Goal: Task Accomplishment & Management: Manage account settings

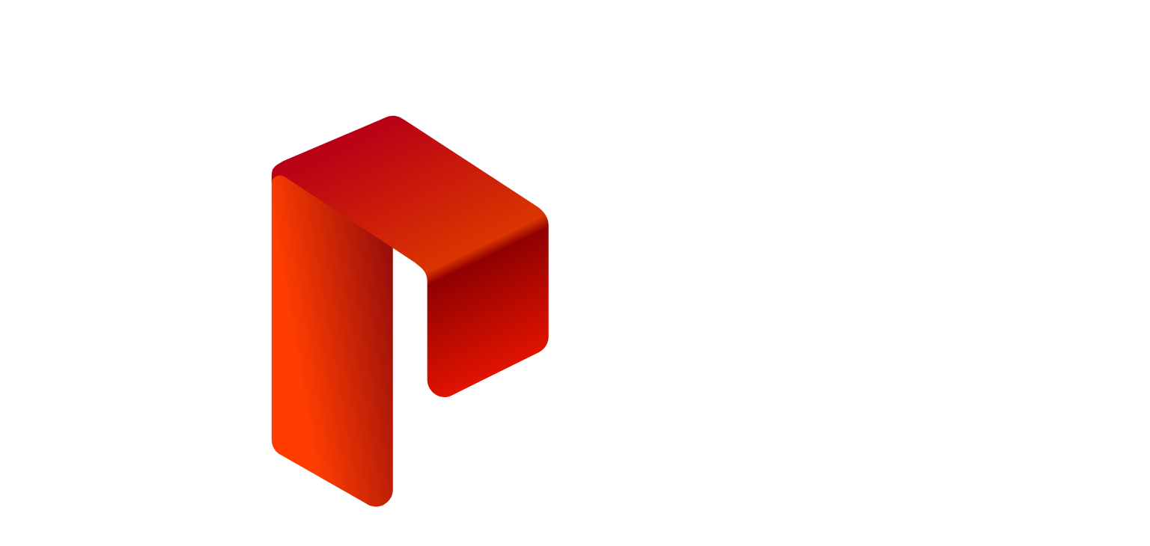
type input "**********"
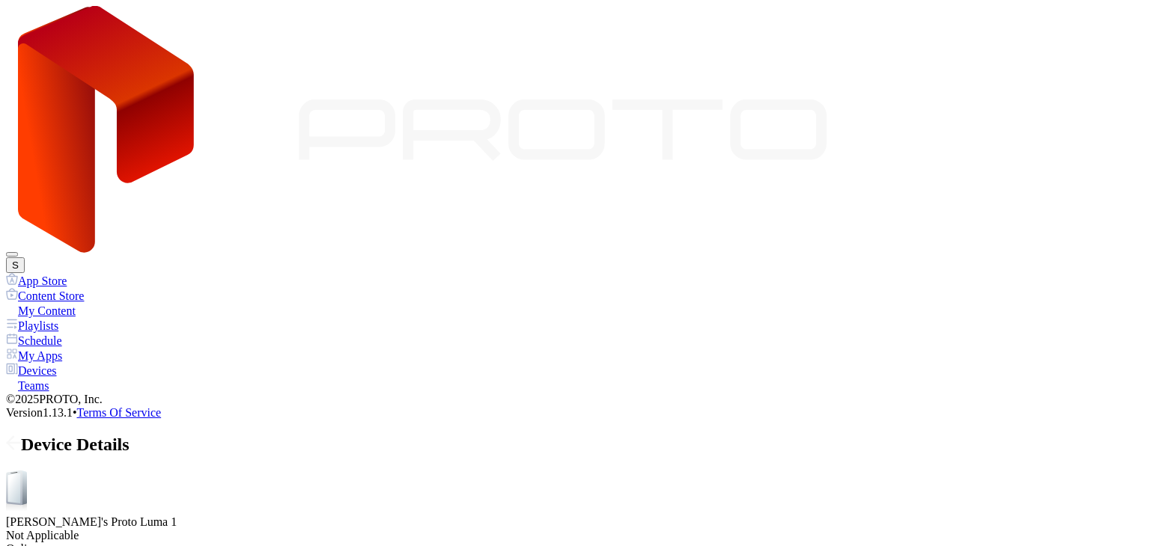
drag, startPoint x: 335, startPoint y: 307, endPoint x: 396, endPoint y: 310, distance: 61.4
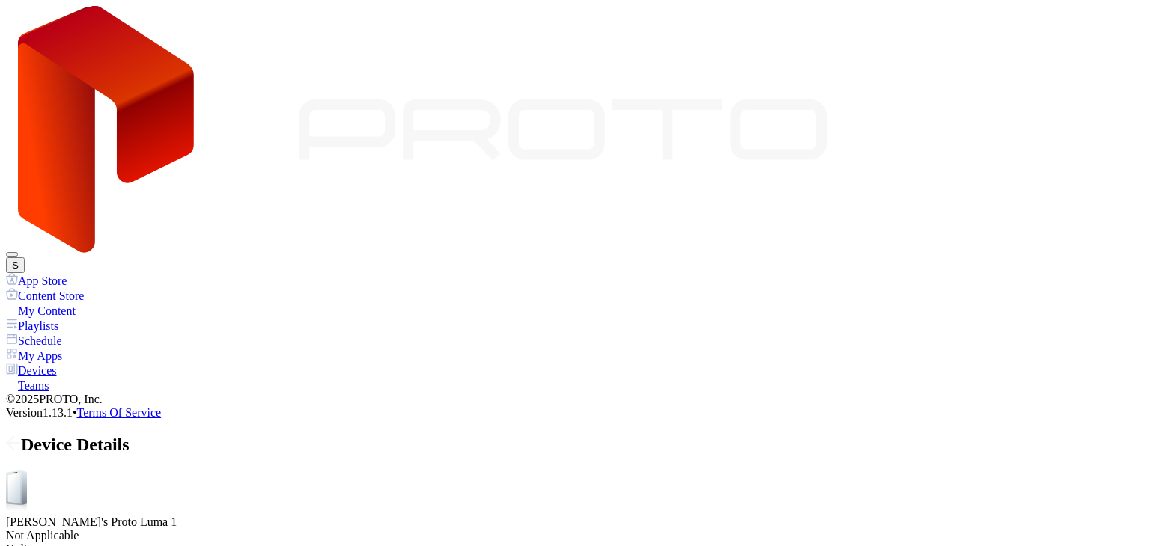
drag, startPoint x: 314, startPoint y: 306, endPoint x: 272, endPoint y: 308, distance: 41.9
drag, startPoint x: 267, startPoint y: 305, endPoint x: 240, endPoint y: 307, distance: 27.7
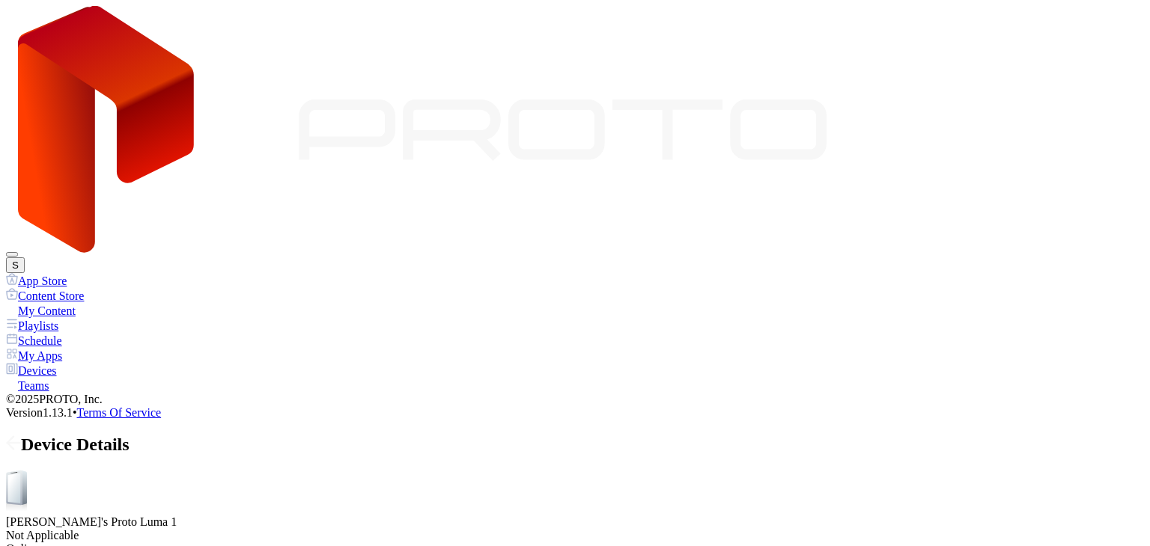
drag, startPoint x: 240, startPoint y: 307, endPoint x: 225, endPoint y: 309, distance: 14.4
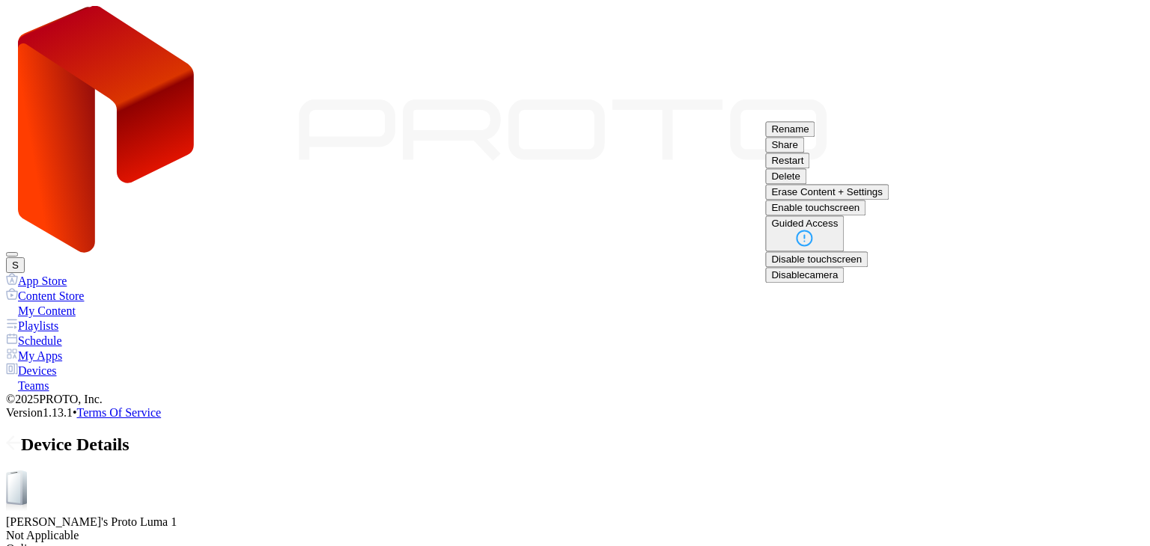
click at [809, 168] on button "Restart" at bounding box center [787, 161] width 44 height 16
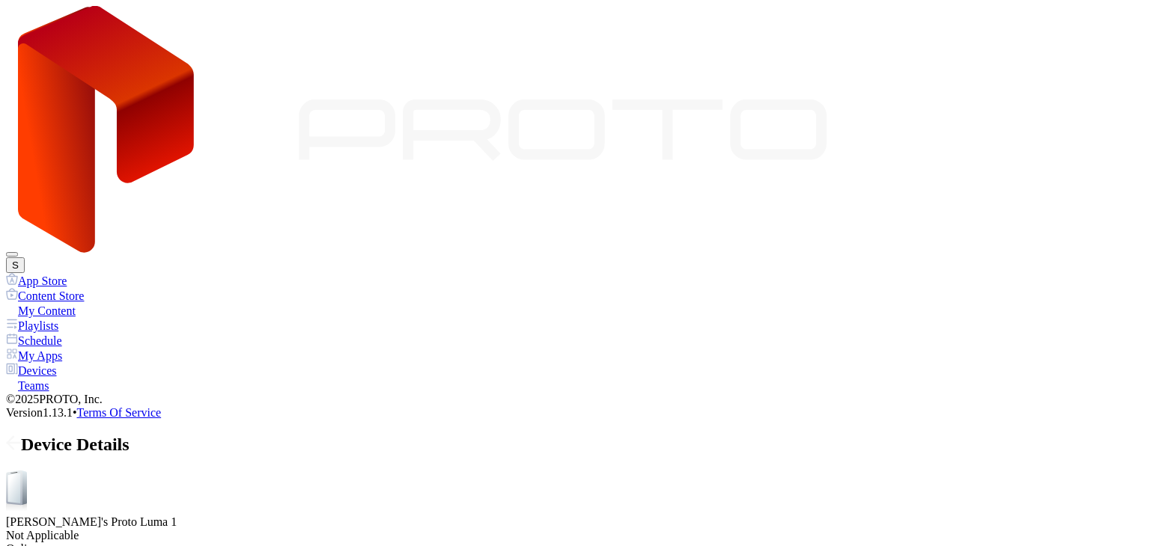
click at [21, 436] on icon at bounding box center [13, 443] width 15 height 15
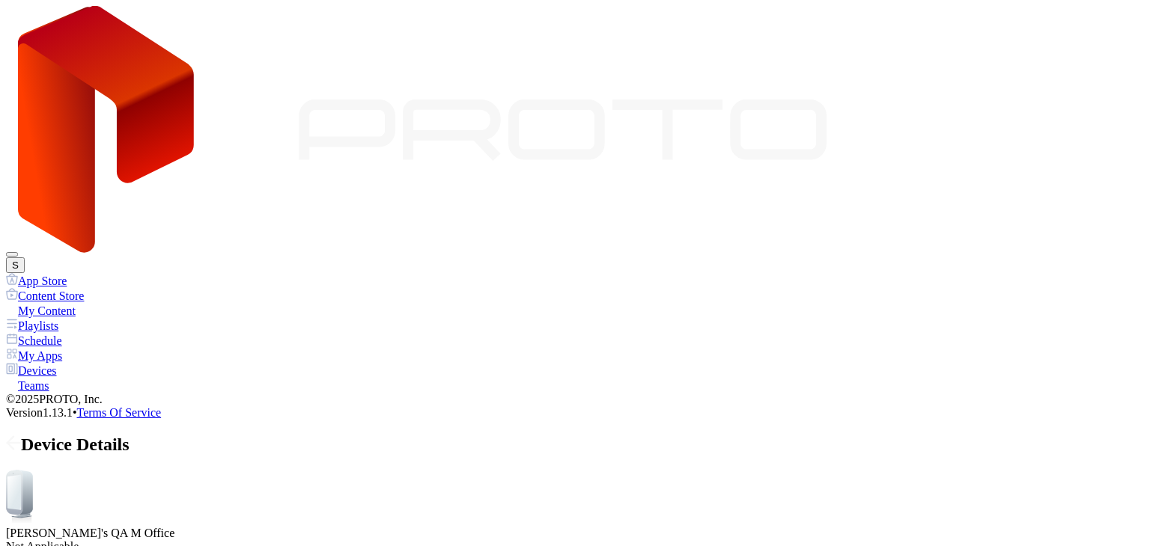
click at [21, 436] on icon at bounding box center [13, 443] width 15 height 15
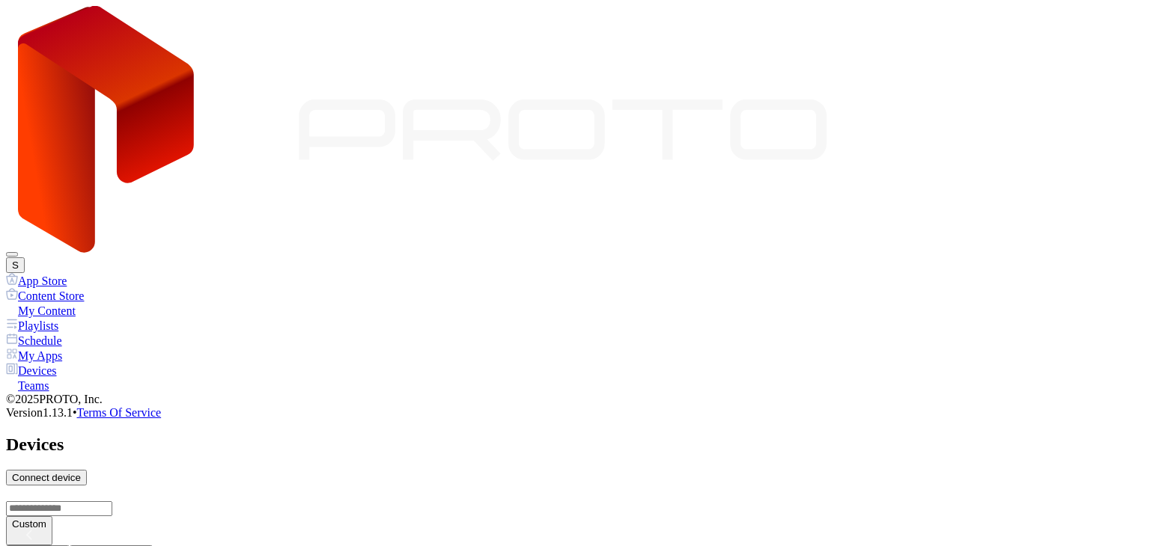
scroll to position [662, 0]
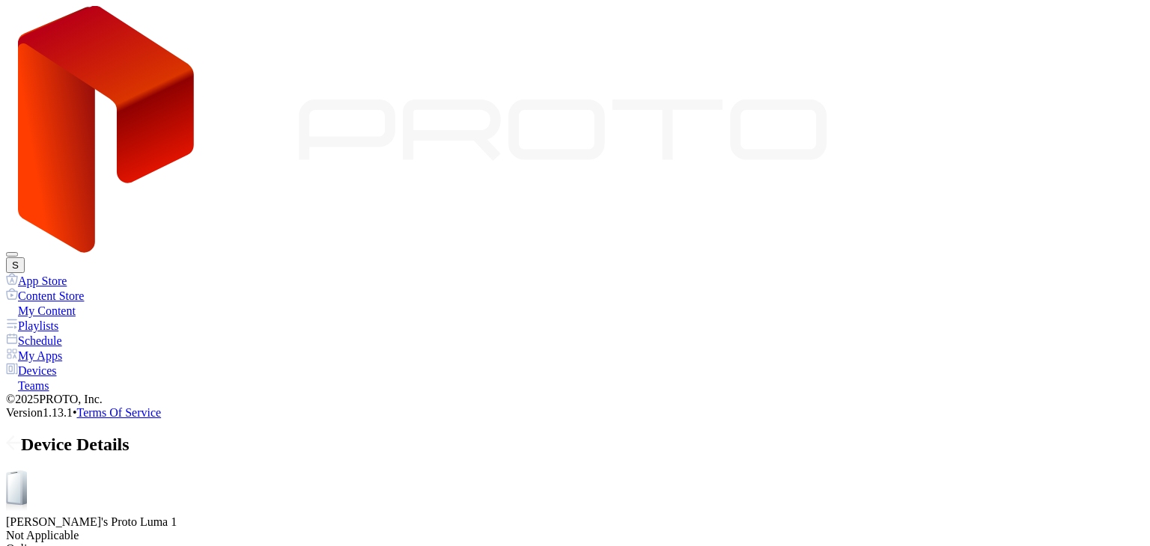
click at [21, 435] on span at bounding box center [13, 444] width 15 height 19
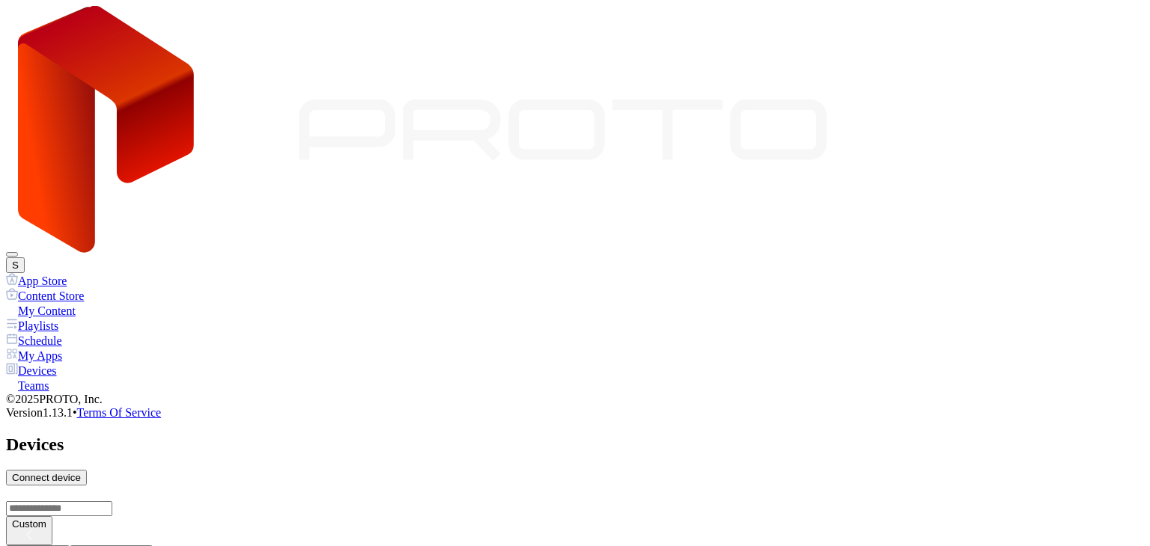
scroll to position [910, 0]
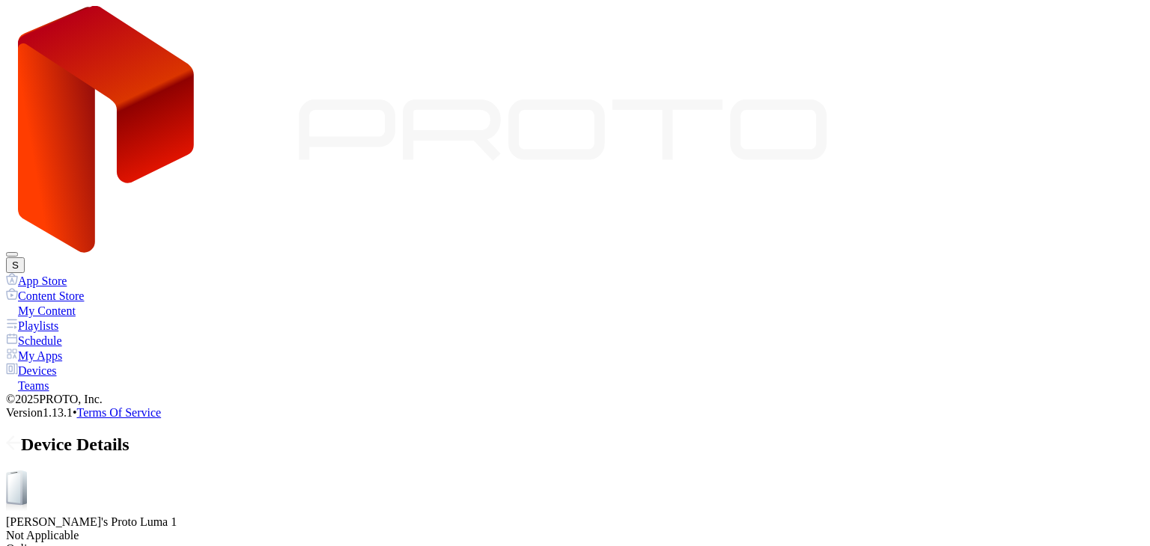
click at [21, 436] on icon at bounding box center [13, 443] width 15 height 15
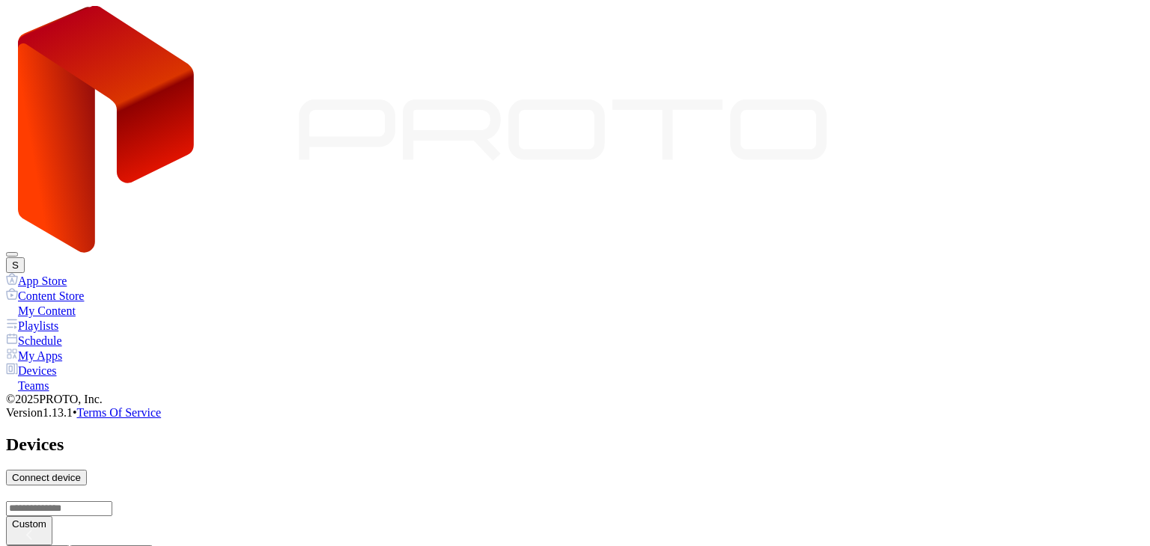
scroll to position [910, 0]
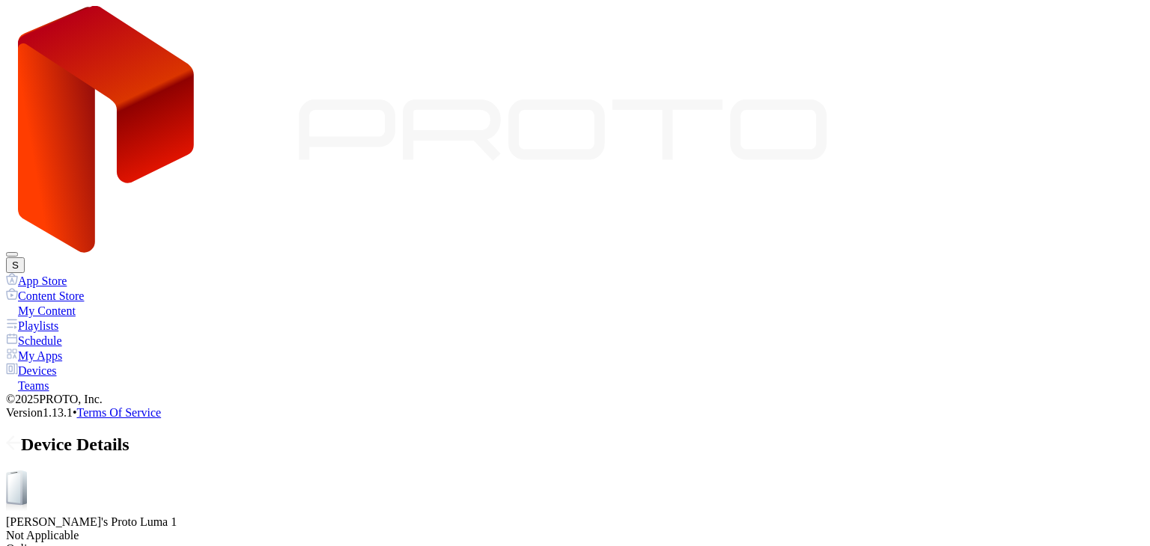
drag, startPoint x: 263, startPoint y: 303, endPoint x: 380, endPoint y: 310, distance: 117.0
drag, startPoint x: 371, startPoint y: 303, endPoint x: 313, endPoint y: 301, distance: 58.4
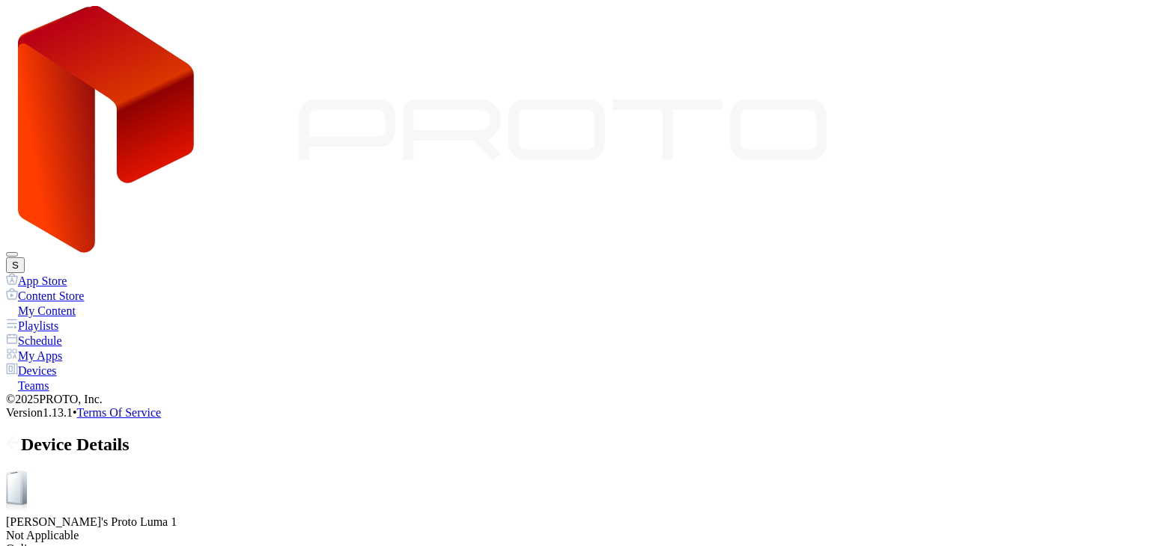
drag, startPoint x: 313, startPoint y: 301, endPoint x: 285, endPoint y: 304, distance: 27.9
drag, startPoint x: 285, startPoint y: 304, endPoint x: 249, endPoint y: 308, distance: 36.1
drag, startPoint x: 249, startPoint y: 305, endPoint x: 228, endPoint y: 305, distance: 21.7
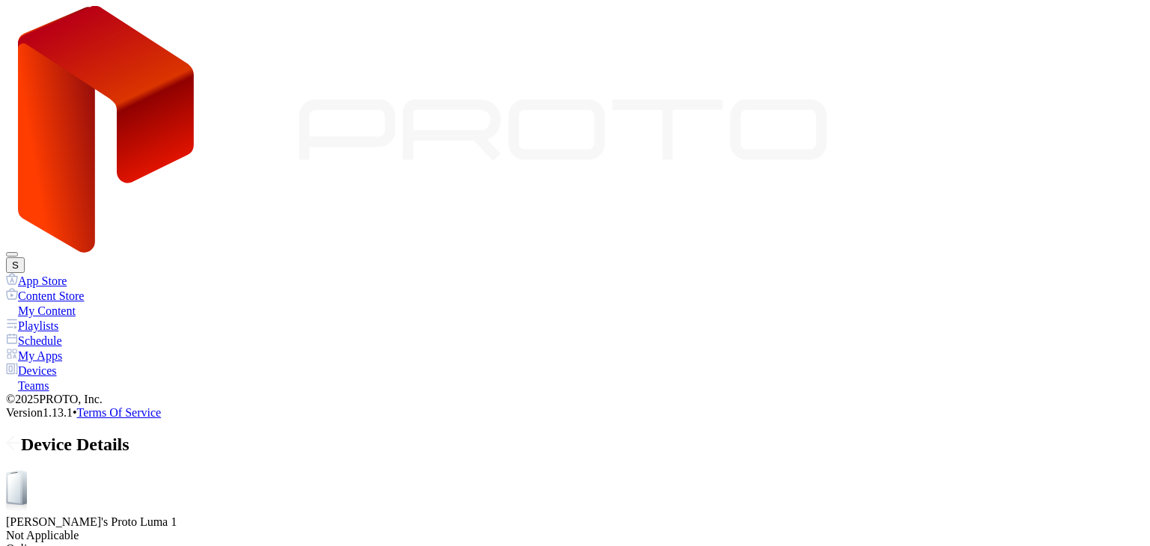
drag, startPoint x: 228, startPoint y: 305, endPoint x: 216, endPoint y: 306, distance: 11.3
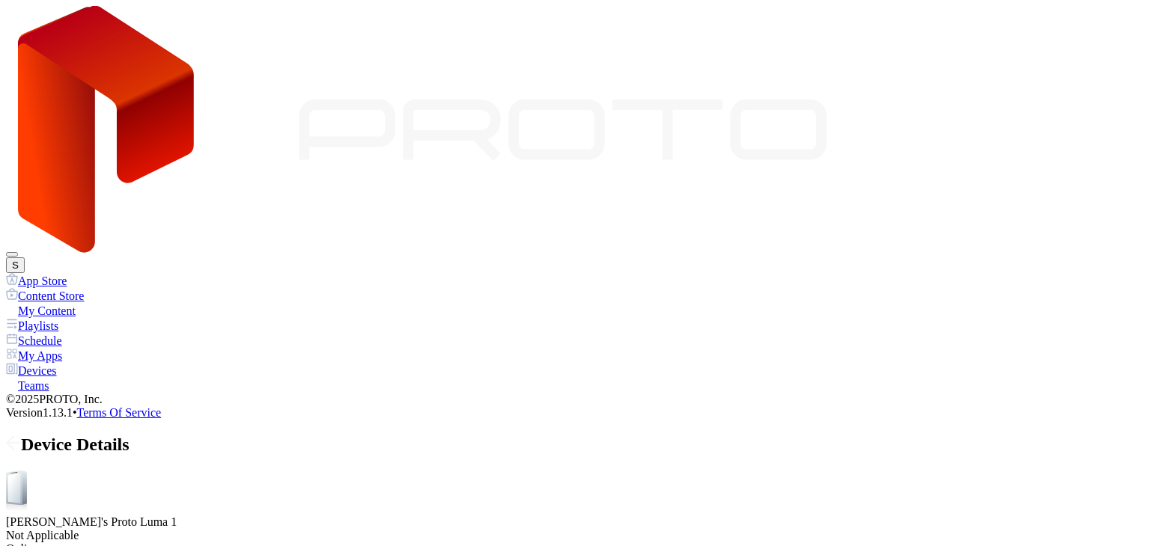
drag, startPoint x: 296, startPoint y: 306, endPoint x: 391, endPoint y: 308, distance: 95.1
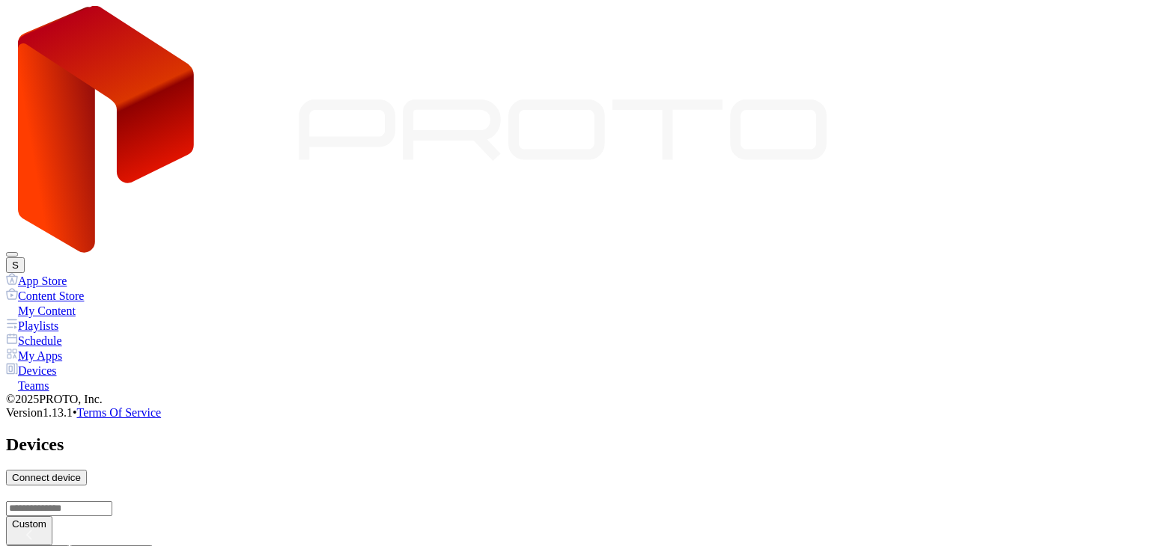
click at [25, 257] on button "S" at bounding box center [15, 265] width 19 height 16
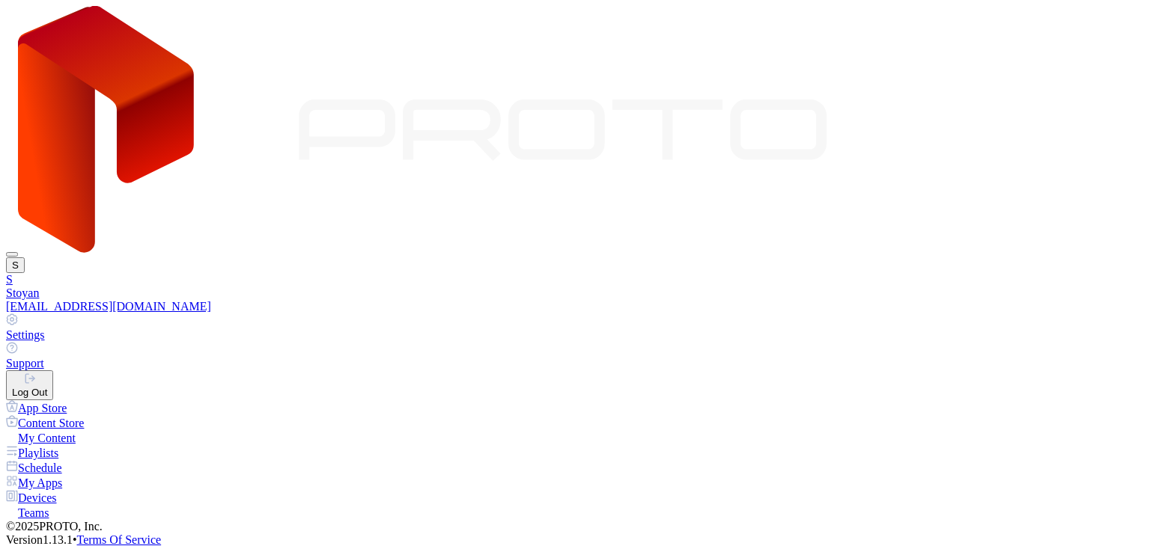
click at [47, 387] on div "Log Out" at bounding box center [29, 392] width 35 height 11
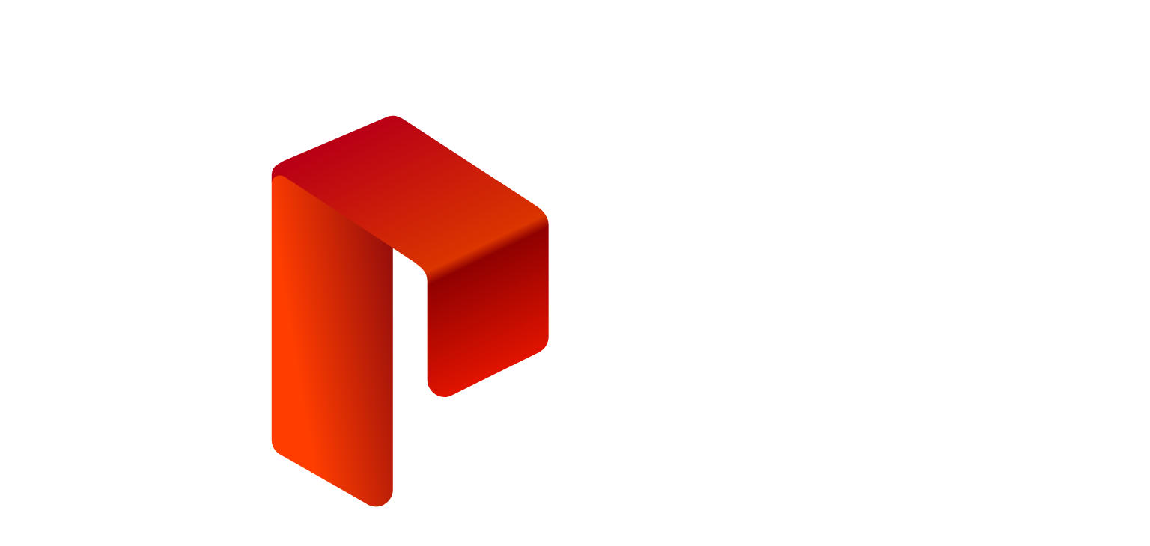
type input "**********"
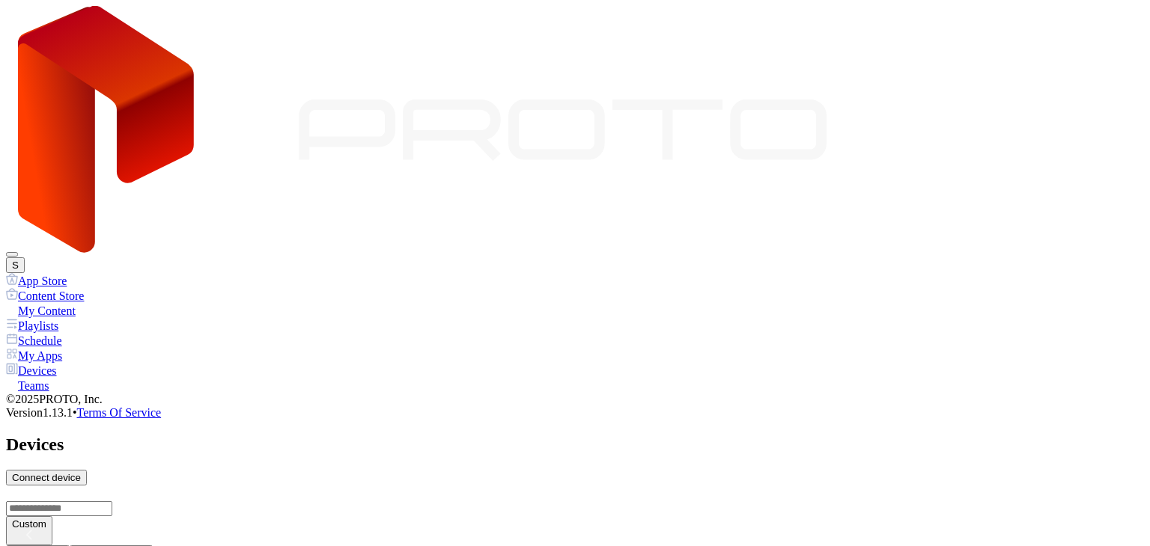
scroll to position [719, 0]
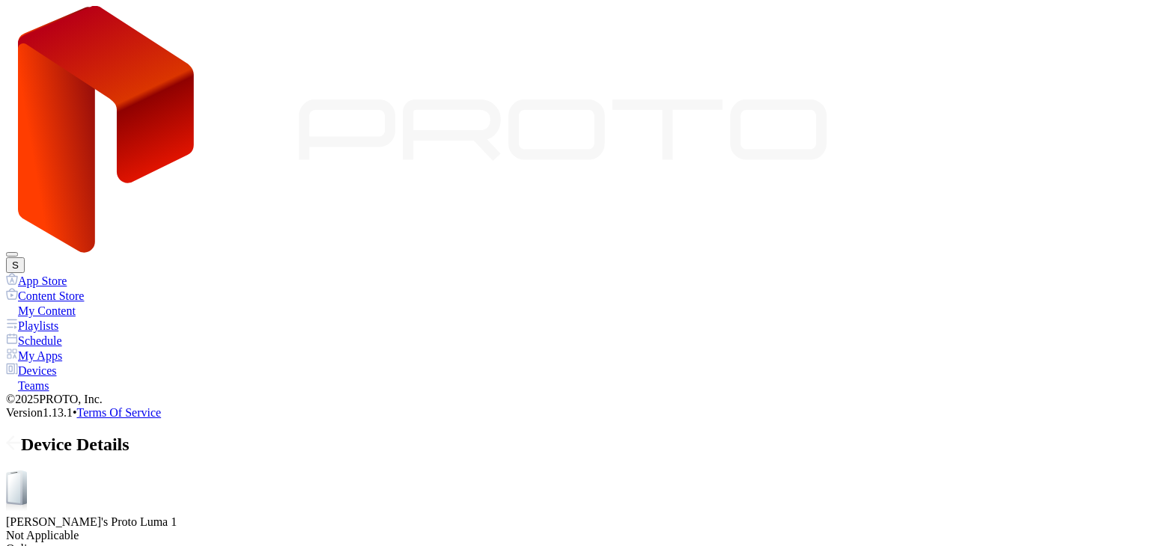
scroll to position [364, 0]
